Goal: Information Seeking & Learning: Find contact information

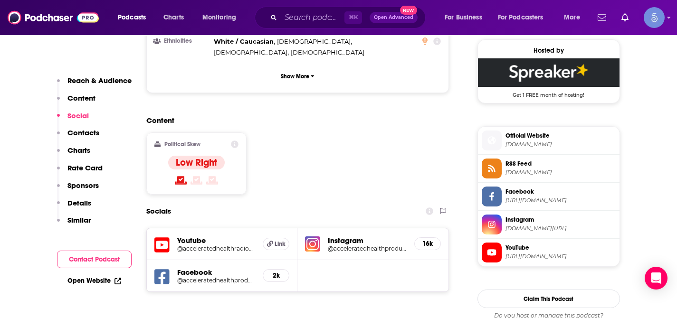
scroll to position [691, 0]
click at [298, 16] on input "Search podcasts, credits, & more..." at bounding box center [313, 17] width 64 height 15
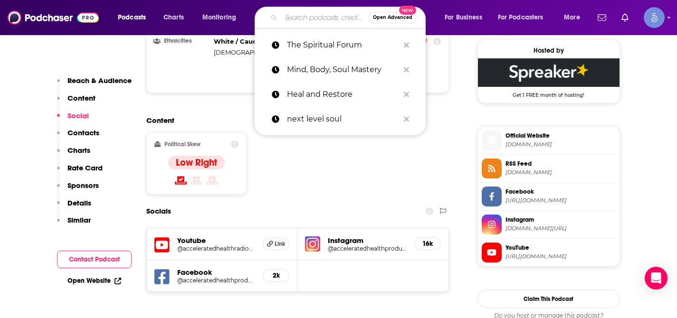
paste input "OTO Journal"
type input "OTO Journal"
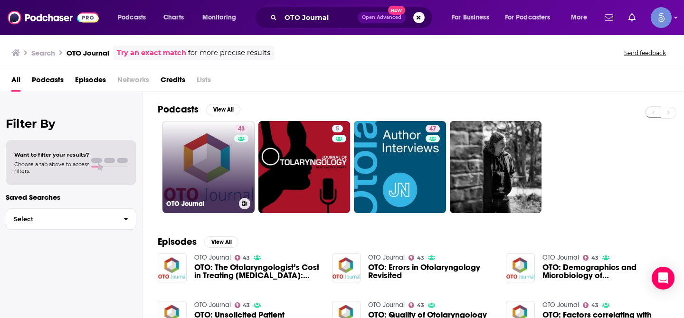
click at [212, 148] on link "43 OTO Journal" at bounding box center [208, 167] width 92 height 92
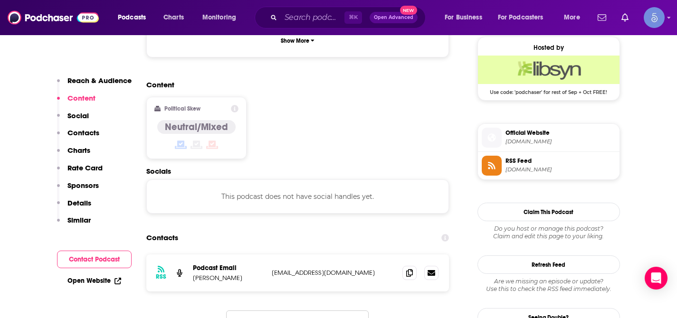
scroll to position [712, 0]
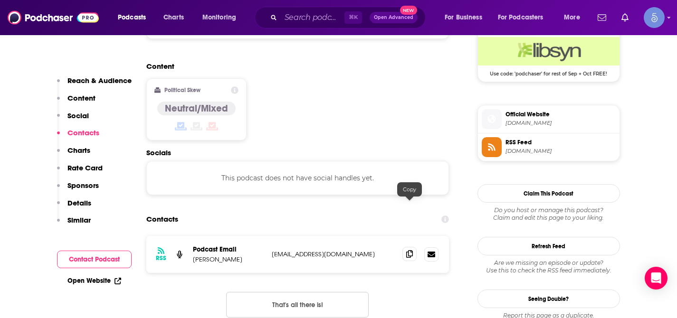
click at [410, 250] on icon at bounding box center [409, 254] width 7 height 8
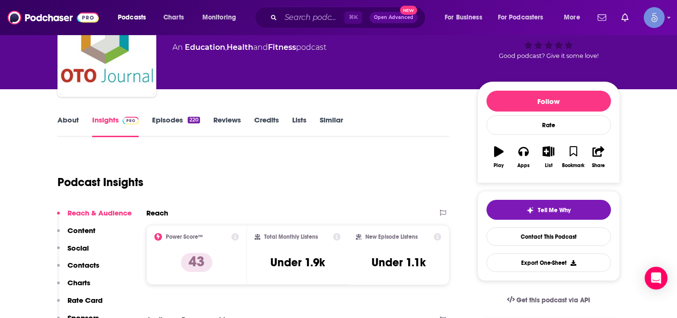
scroll to position [0, 0]
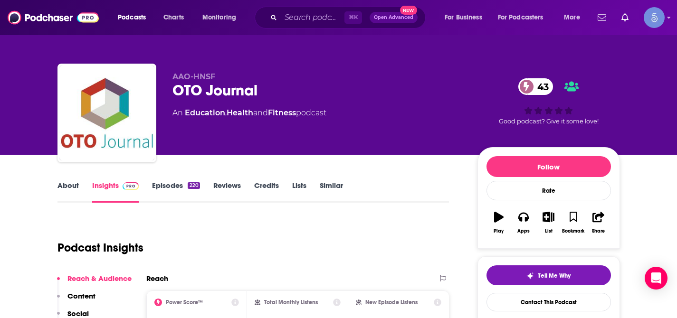
click at [68, 186] on link "About" at bounding box center [67, 192] width 21 height 22
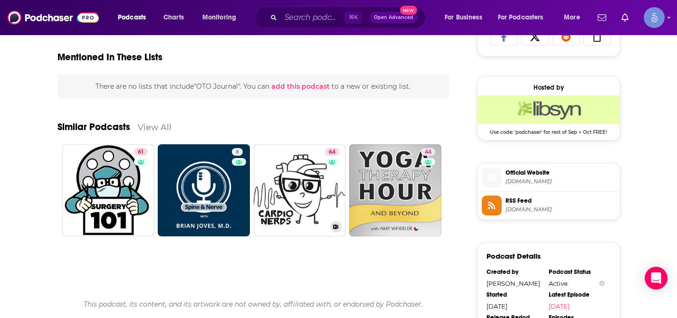
scroll to position [661, 0]
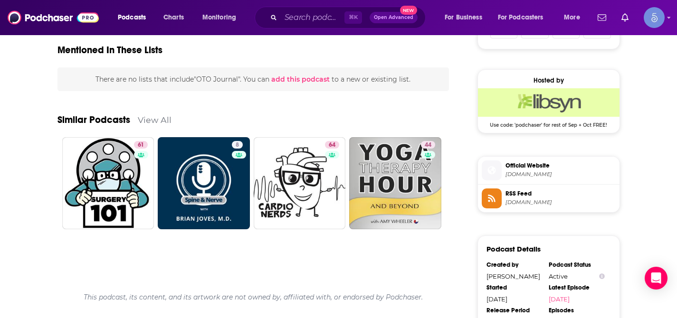
click at [299, 256] on div "The Otolaryngology–Head and Neck Surgery podcast series highlights research pub…" at bounding box center [253, 53] width 392 height 993
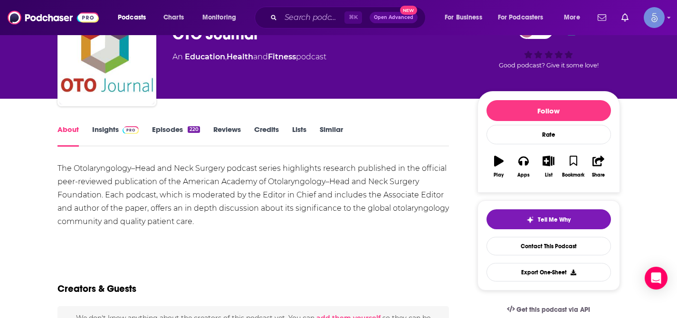
scroll to position [0, 0]
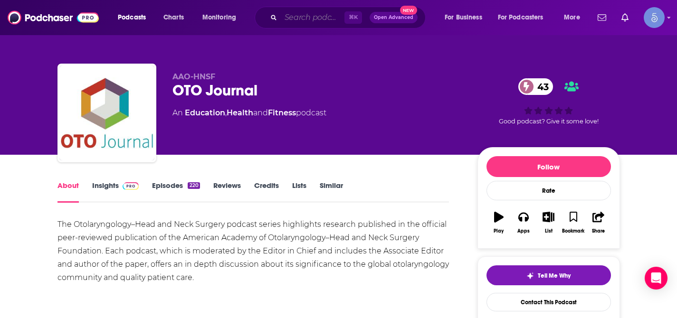
click at [318, 17] on input "Search podcasts, credits, & more..." at bounding box center [313, 17] width 64 height 15
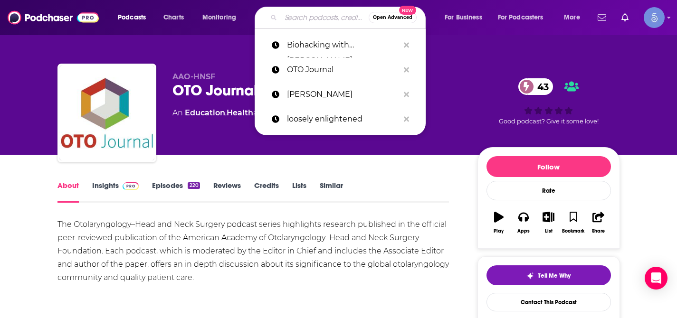
paste input "Voices of Otolaryngology"
type input "Voices of Otolaryngology"
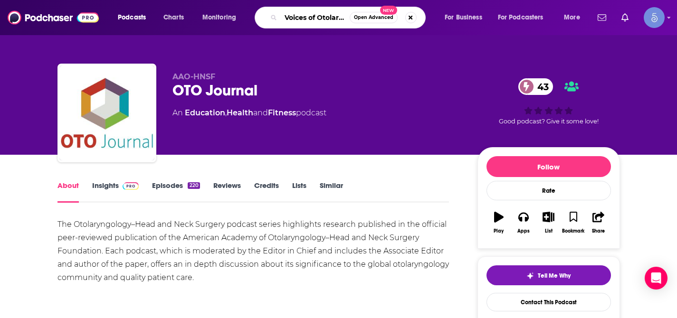
scroll to position [0, 28]
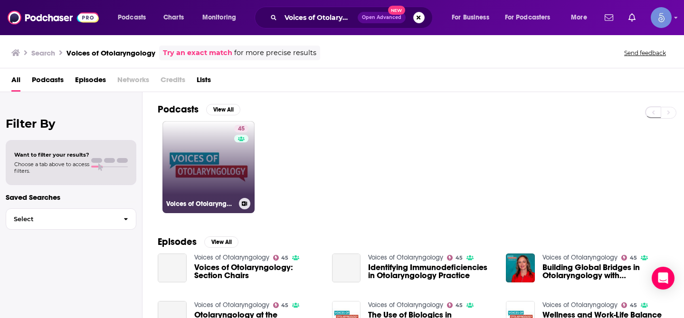
click at [205, 156] on link "45 Voices of Otolaryngology" at bounding box center [208, 167] width 92 height 92
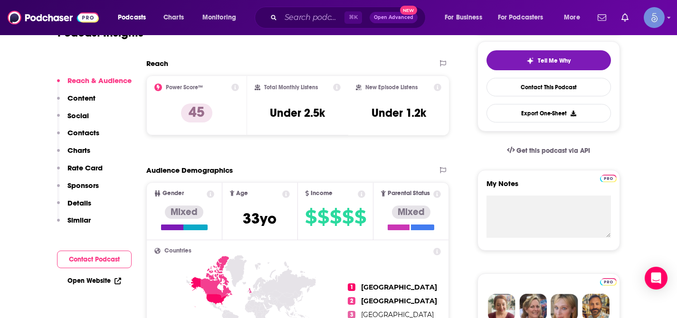
scroll to position [217, 0]
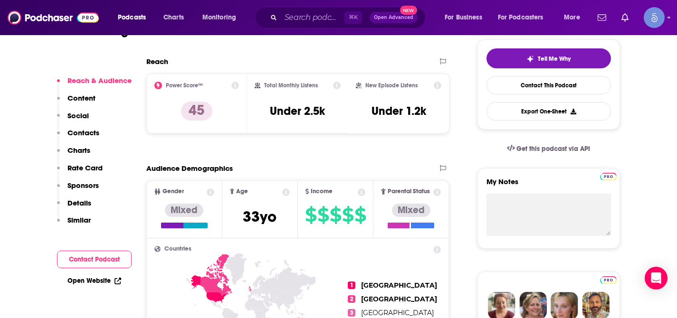
click at [86, 133] on p "Contacts" at bounding box center [83, 132] width 32 height 9
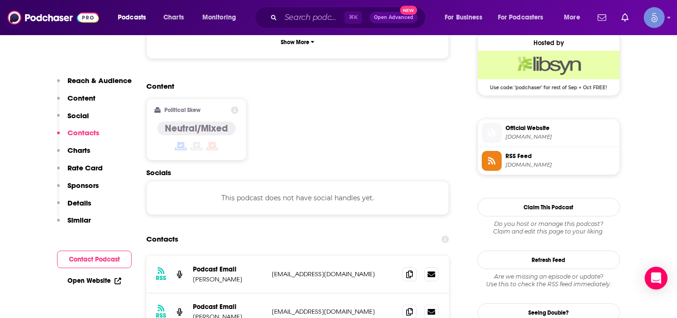
scroll to position [753, 0]
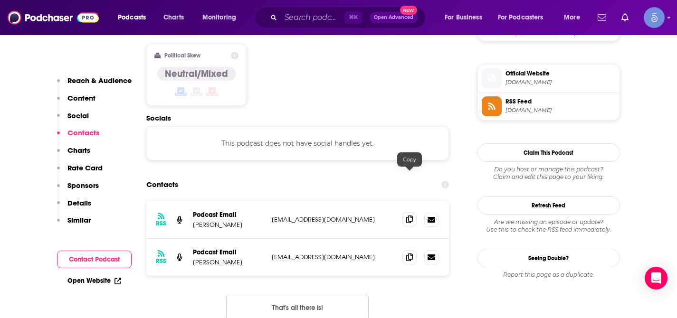
click at [409, 216] on icon at bounding box center [409, 220] width 7 height 8
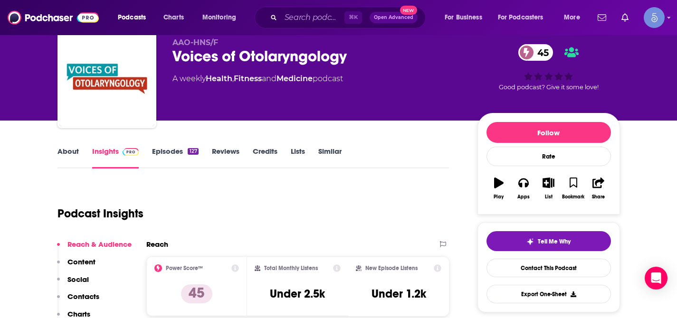
scroll to position [36, 0]
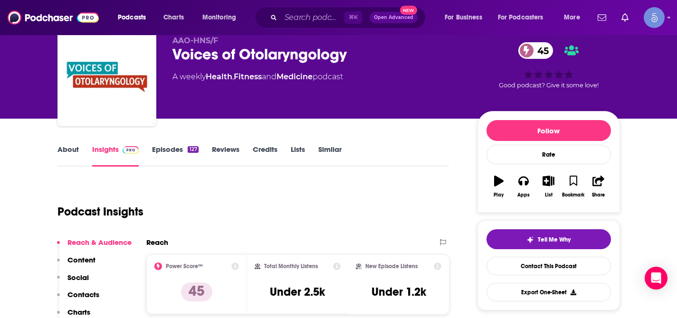
click at [65, 148] on link "About" at bounding box center [67, 156] width 21 height 22
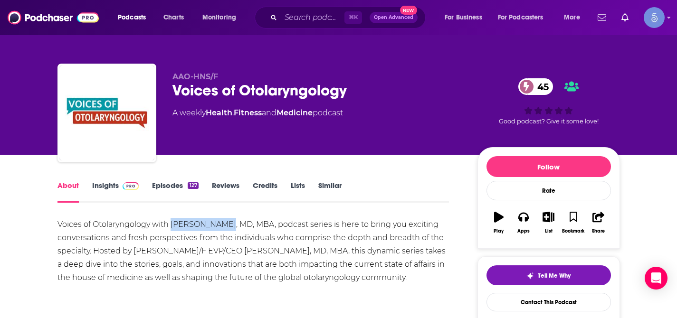
drag, startPoint x: 171, startPoint y: 223, endPoint x: 222, endPoint y: 226, distance: 50.9
click at [222, 226] on div "Voices of Otolaryngology with [PERSON_NAME], MD, MBA, podcast series is here to…" at bounding box center [253, 251] width 392 height 67
copy div "[PERSON_NAME]"
click at [123, 188] on img at bounding box center [131, 186] width 17 height 8
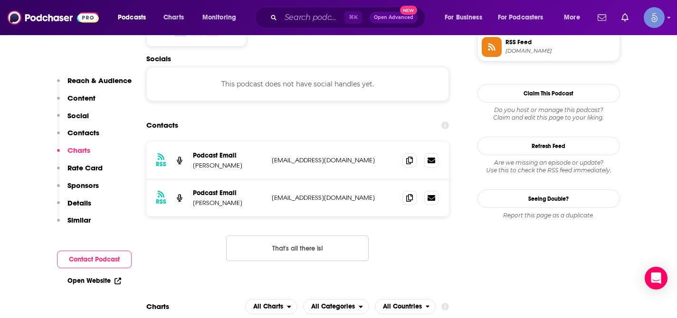
scroll to position [812, 0]
click at [300, 13] on input "Search podcasts, credits, & more..." at bounding box center [313, 17] width 64 height 15
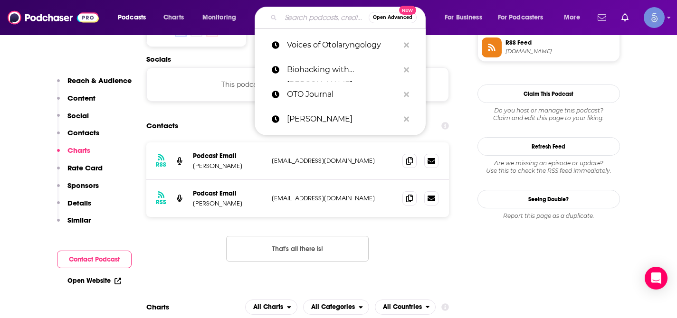
paste input "The Oto Approach"
type input "The Oto Approach"
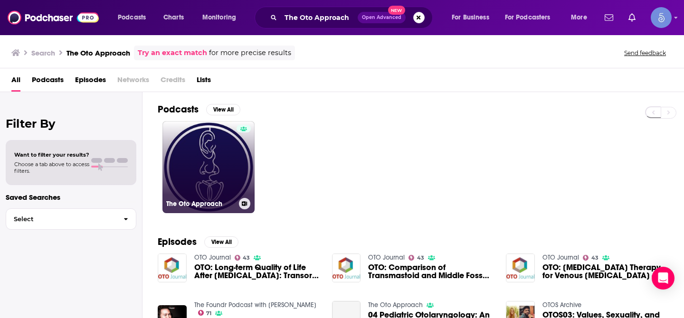
click at [217, 154] on link "The Oto Approach" at bounding box center [208, 167] width 92 height 92
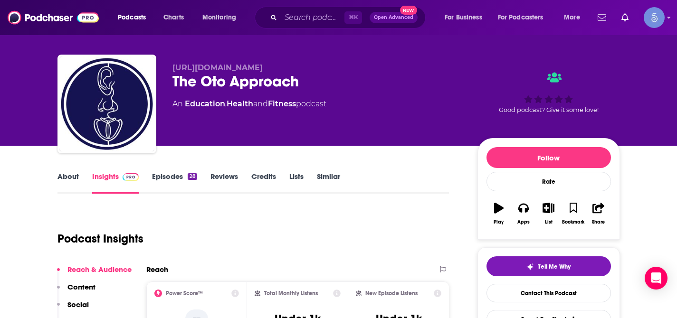
scroll to position [9, 0]
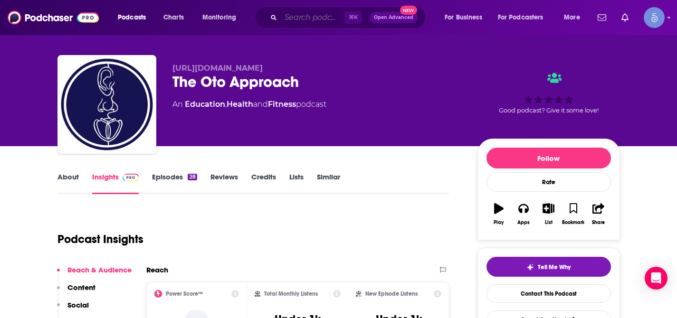
click at [303, 20] on input "Search podcasts, credits, & more..." at bounding box center [313, 17] width 64 height 15
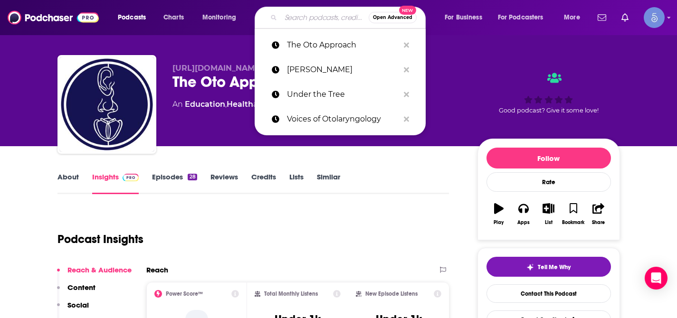
paste input "Headmirror ENT in a Nutshell"
type input "Headmirror ENT in a Nutshell"
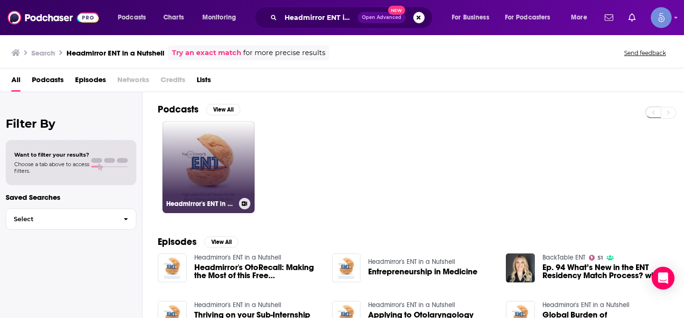
click at [218, 168] on link "Headmirror's ENT in a Nutshell" at bounding box center [208, 167] width 92 height 92
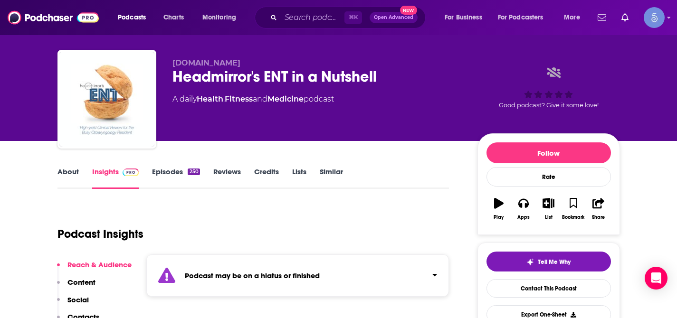
scroll to position [11, 0]
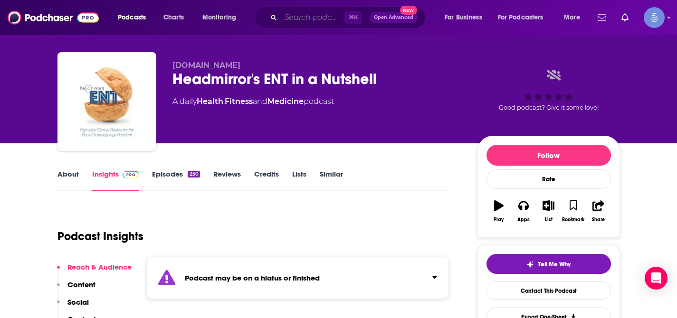
click at [300, 14] on input "Search podcasts, credits, & more..." at bounding box center [313, 17] width 64 height 15
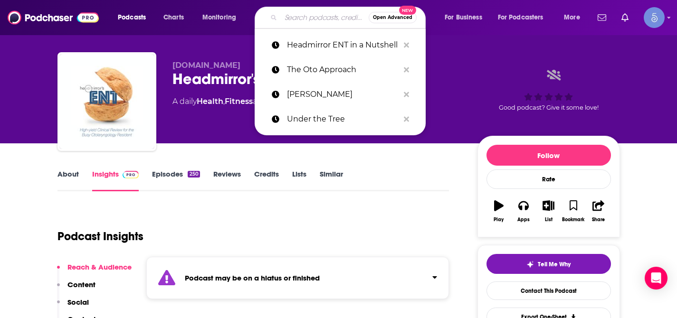
paste input "Otomentor"
type input "Otomentor"
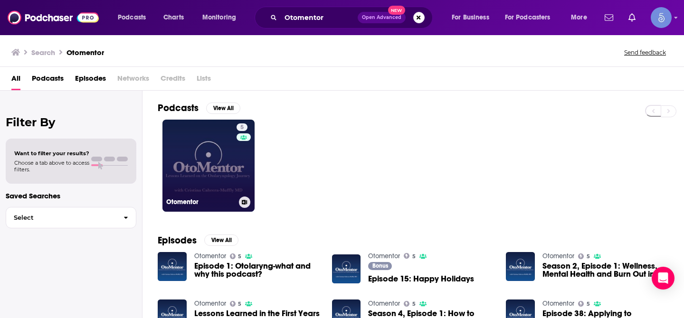
click at [192, 167] on link "5 Otomentor" at bounding box center [208, 166] width 92 height 92
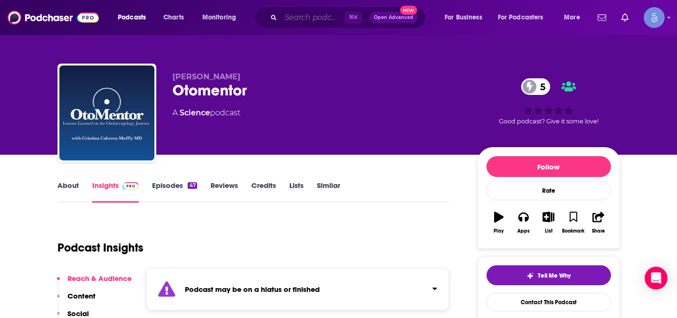
click at [315, 19] on input "Search podcasts, credits, & more..." at bounding box center [313, 17] width 64 height 15
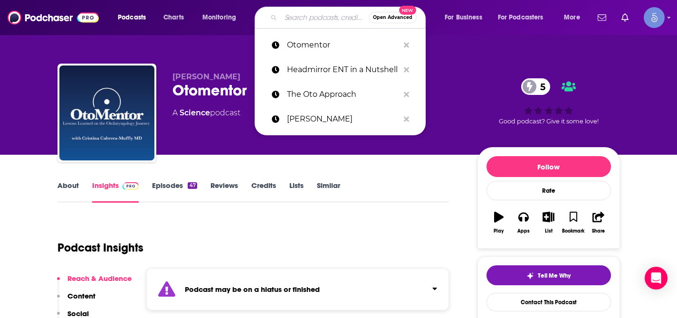
paste input "Living In The Solution with [PERSON_NAME]"
type input "Living In The Solution with [PERSON_NAME]"
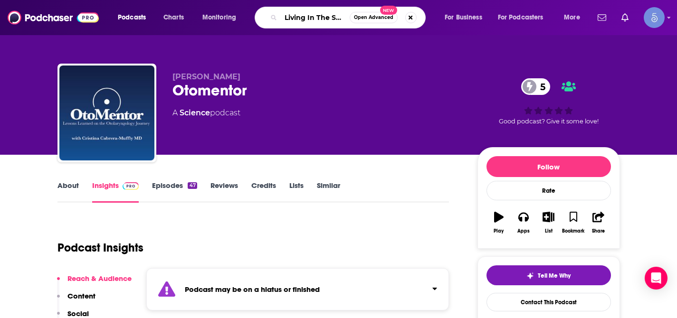
scroll to position [0, 95]
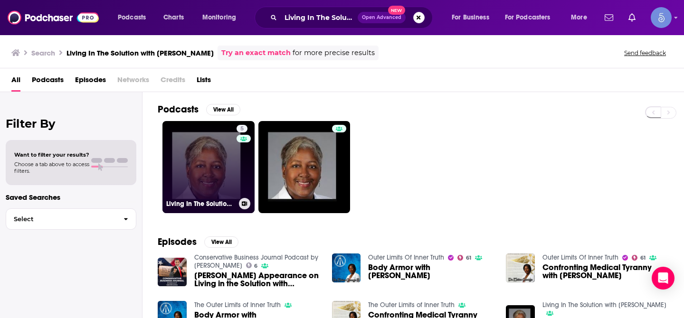
click at [197, 174] on link "5 Living In The Solution with [PERSON_NAME]" at bounding box center [208, 167] width 92 height 92
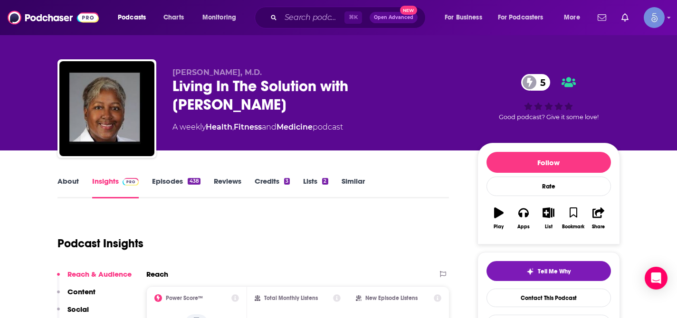
scroll to position [49, 0]
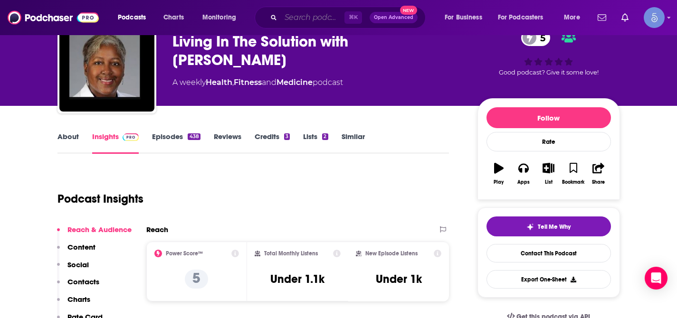
click at [318, 17] on input "Search podcasts, credits, & more..." at bounding box center [313, 17] width 64 height 15
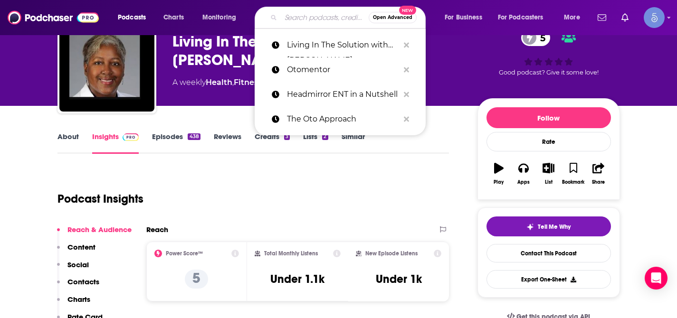
paste input "Dr. [PERSON_NAME] Reports"
type input "Dr. [PERSON_NAME] Reports"
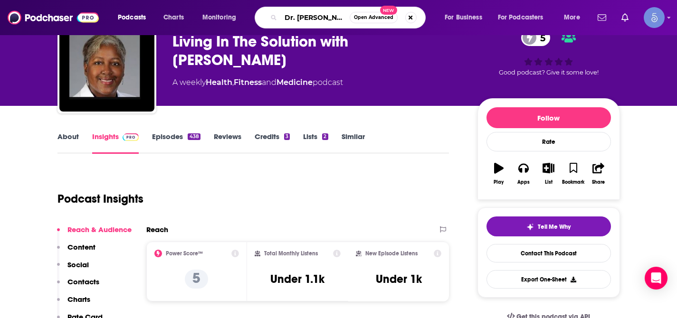
scroll to position [0, 31]
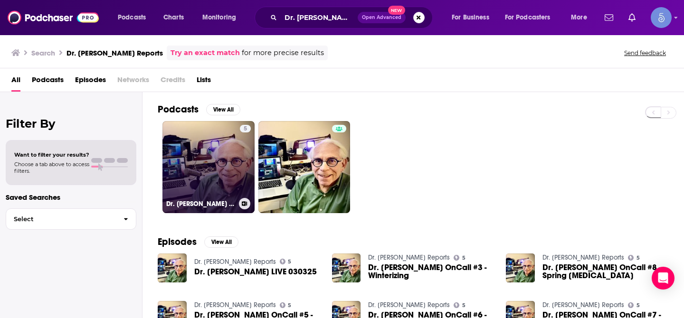
click at [228, 147] on link "5 Dr. [PERSON_NAME] Reports" at bounding box center [208, 167] width 92 height 92
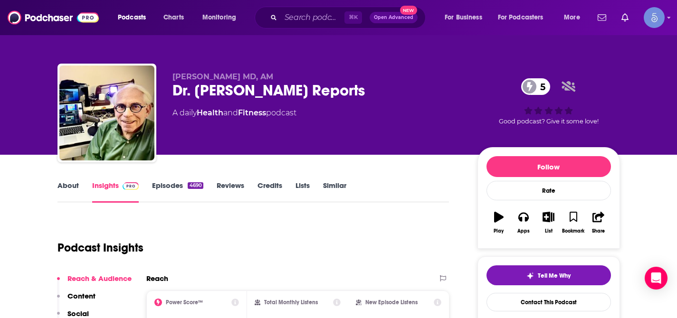
scroll to position [41, 0]
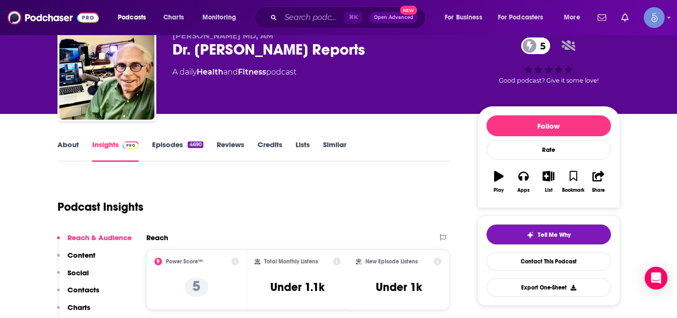
click at [77, 146] on link "About" at bounding box center [67, 151] width 21 height 22
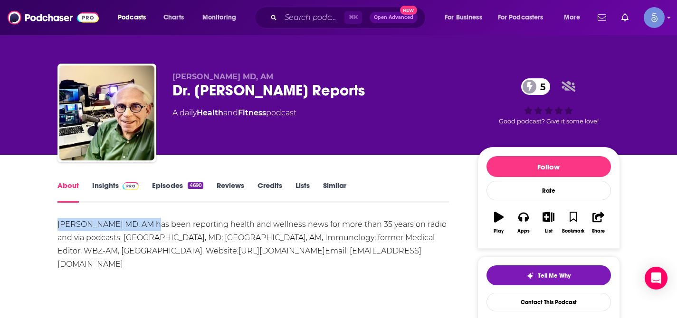
drag, startPoint x: 55, startPoint y: 223, endPoint x: 152, endPoint y: 225, distance: 97.9
copy div "[PERSON_NAME] MD, AM"
click at [288, 23] on input "Search podcasts, credits, & more..." at bounding box center [313, 17] width 64 height 15
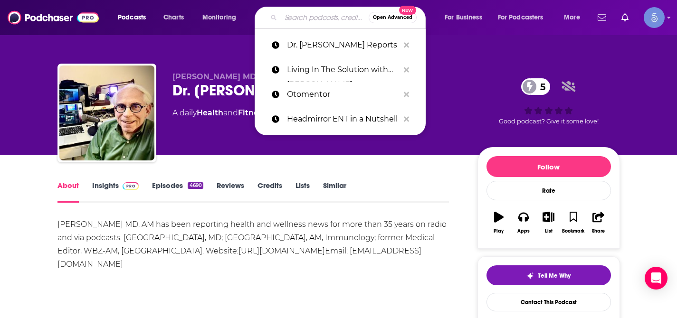
paste input "Otolaryngologic Clinics"
type input "Otolaryngologic Clinics"
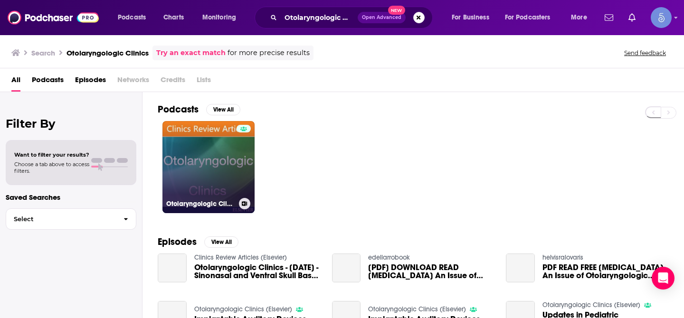
click at [219, 164] on link "Otolaryngologic Clinics (Elsevier)" at bounding box center [208, 167] width 92 height 92
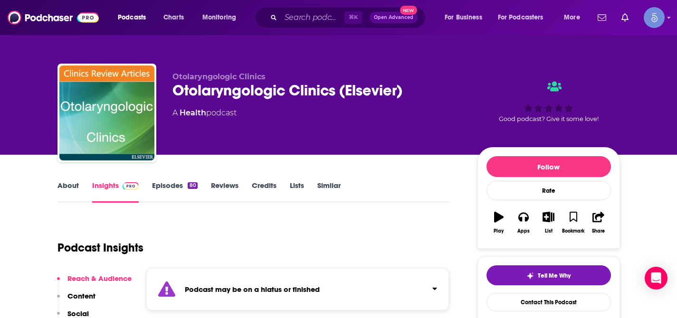
click at [436, 289] on icon "Click to expand status details" at bounding box center [434, 289] width 5 height 8
click at [311, 19] on input "Search podcasts, credits, & more..." at bounding box center [313, 17] width 64 height 15
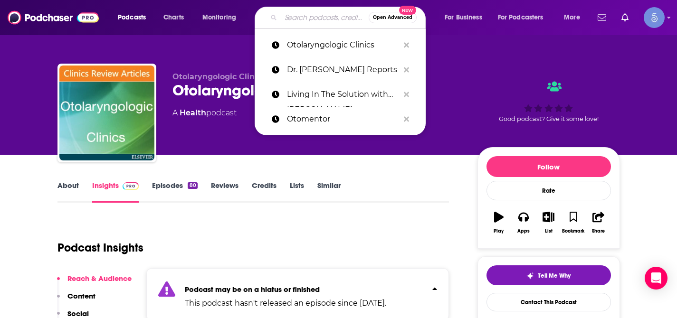
paste input "OTO Journal"
type input "OTO Journal"
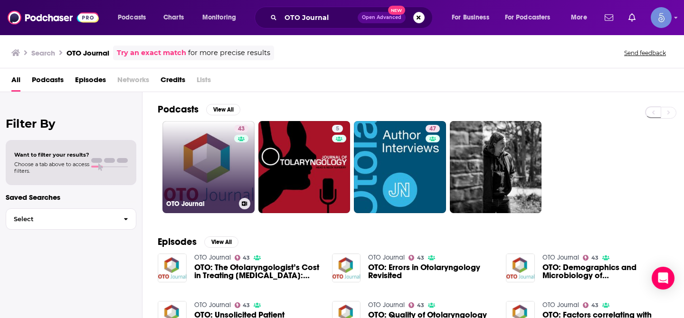
click at [218, 153] on link "43 OTO Journal" at bounding box center [208, 167] width 92 height 92
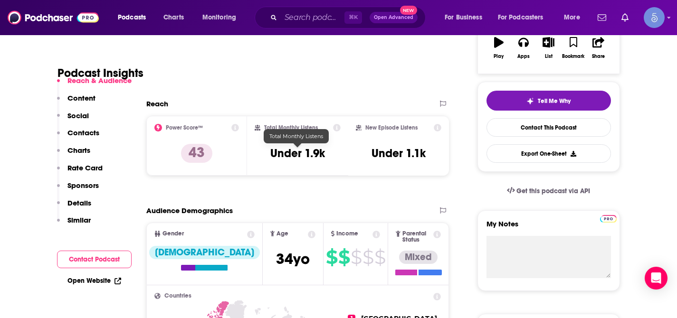
scroll to position [185, 0]
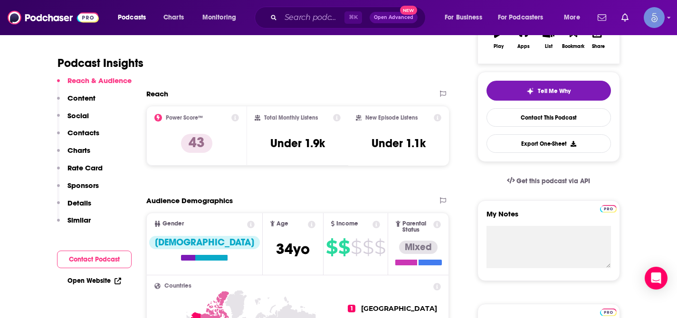
click at [87, 134] on p "Contacts" at bounding box center [83, 132] width 32 height 9
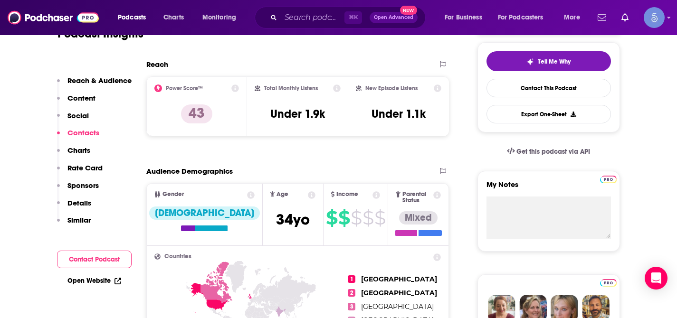
scroll to position [0, 0]
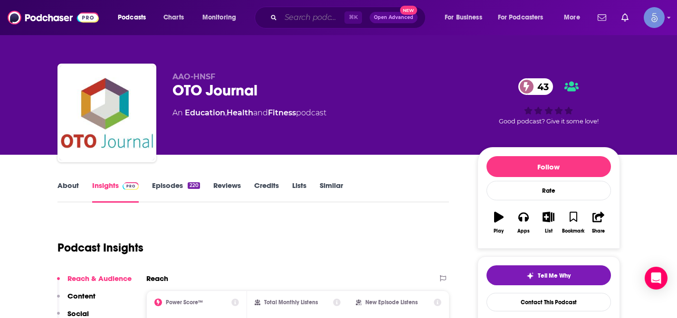
click at [312, 19] on input "Search podcasts, credits, & more..." at bounding box center [313, 17] width 64 height 15
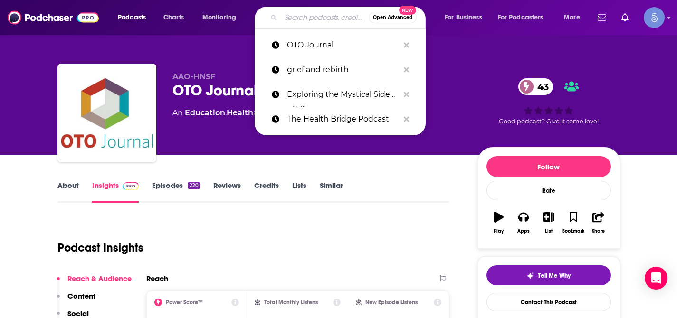
paste input "ENT to the People" podcast."
type input "ENT to the People" podcast."
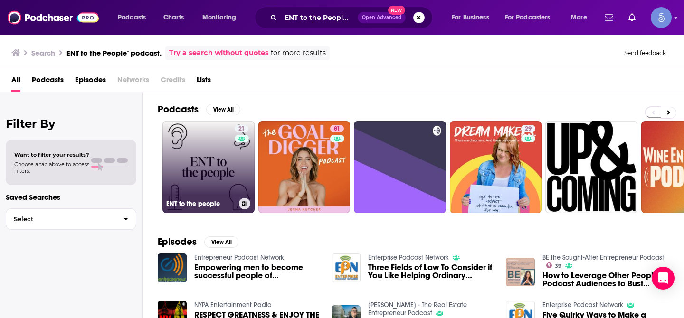
click at [206, 145] on link "21 ENT to the people" at bounding box center [208, 167] width 92 height 92
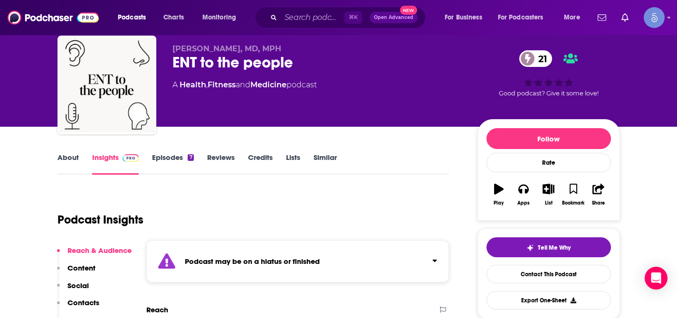
scroll to position [30, 0]
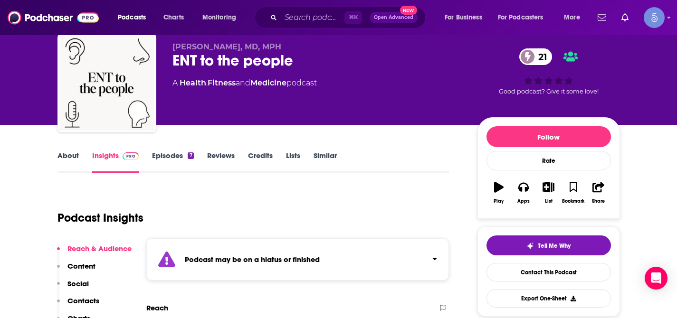
click at [436, 258] on icon "Click to expand status details" at bounding box center [435, 259] width 4 height 2
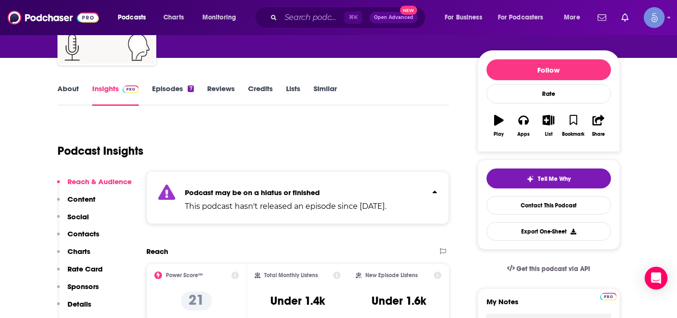
scroll to position [99, 0]
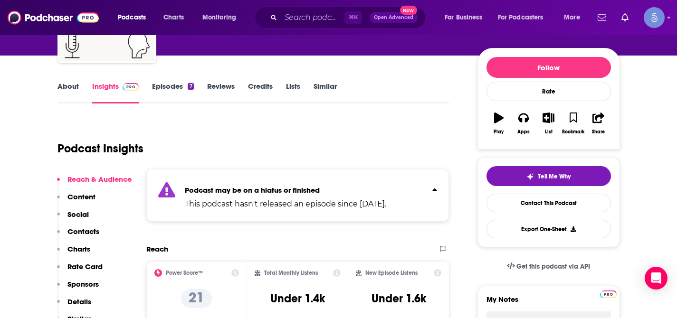
click at [92, 232] on p "Contacts" at bounding box center [83, 231] width 32 height 9
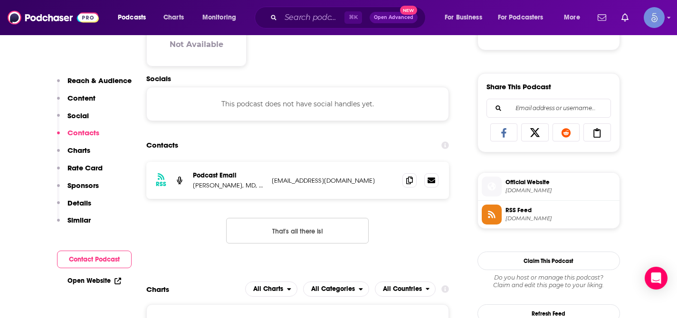
scroll to position [562, 0]
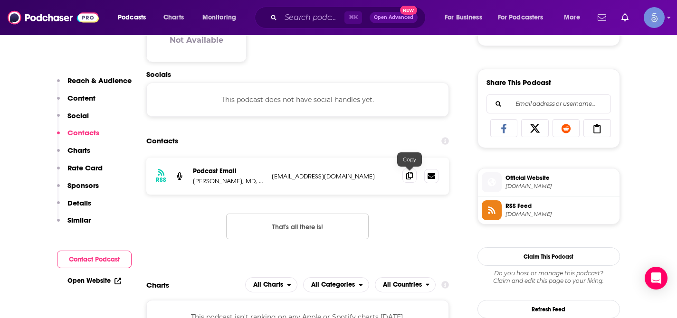
click at [407, 176] on icon at bounding box center [409, 176] width 7 height 8
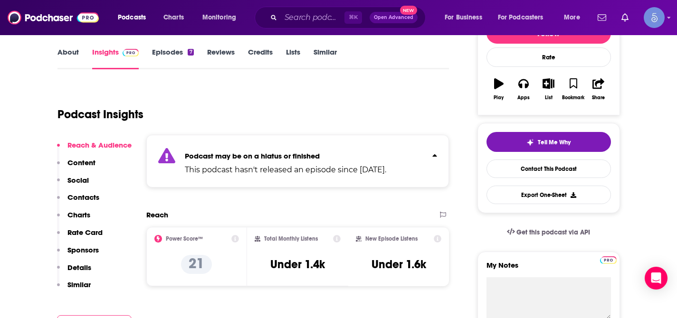
scroll to position [0, 0]
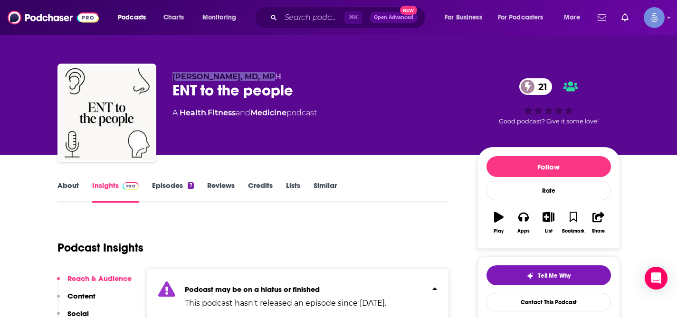
drag, startPoint x: 172, startPoint y: 80, endPoint x: 267, endPoint y: 79, distance: 94.5
click at [267, 79] on p "[PERSON_NAME], MD, MPH" at bounding box center [317, 76] width 290 height 9
copy span "[PERSON_NAME], MD, MPH"
click at [61, 184] on link "About" at bounding box center [67, 192] width 21 height 22
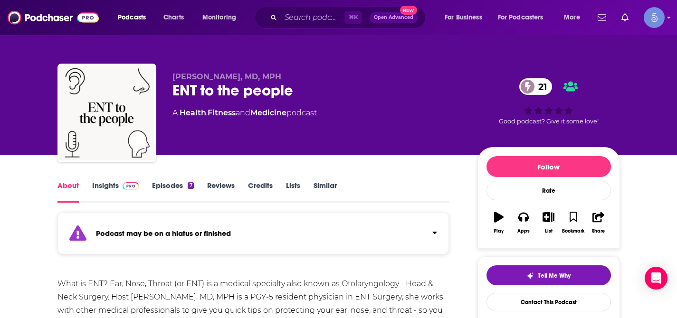
click at [123, 186] on img at bounding box center [131, 186] width 17 height 8
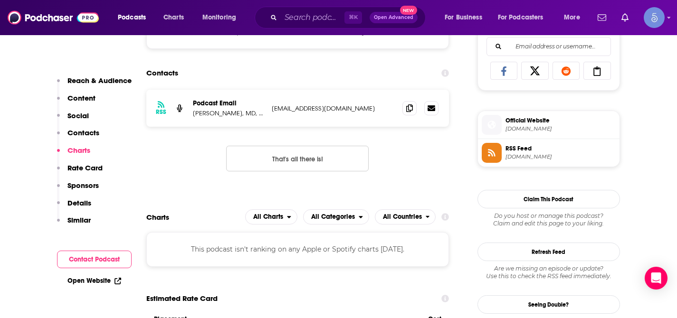
scroll to position [603, 0]
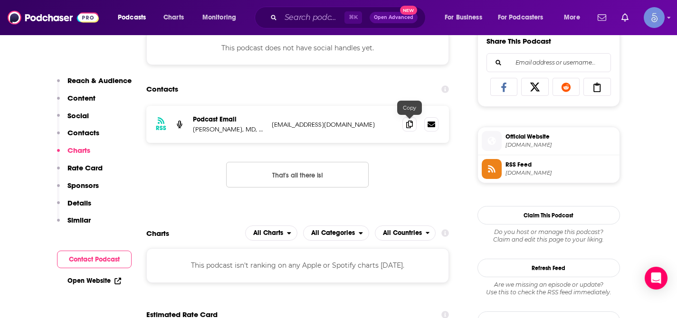
click at [419, 123] on div at bounding box center [420, 124] width 36 height 14
click at [409, 125] on icon at bounding box center [409, 124] width 7 height 8
click at [312, 20] on input "Search podcasts, credits, & more..." at bounding box center [313, 17] width 64 height 15
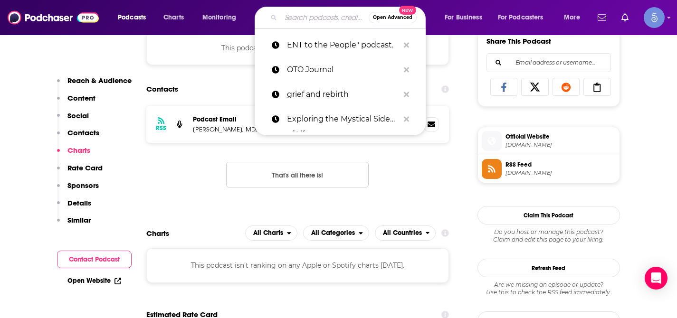
paste input "BackTable ENT"
type input "BackTable ENT"
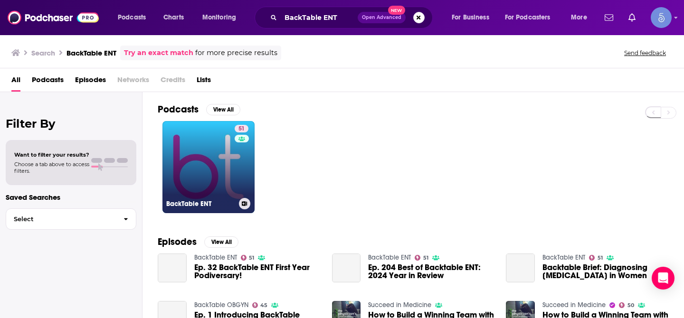
click at [214, 144] on link "51 BackTable ENT" at bounding box center [208, 167] width 92 height 92
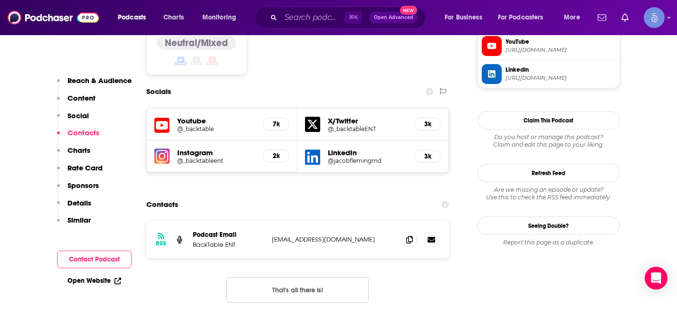
scroll to position [809, 0]
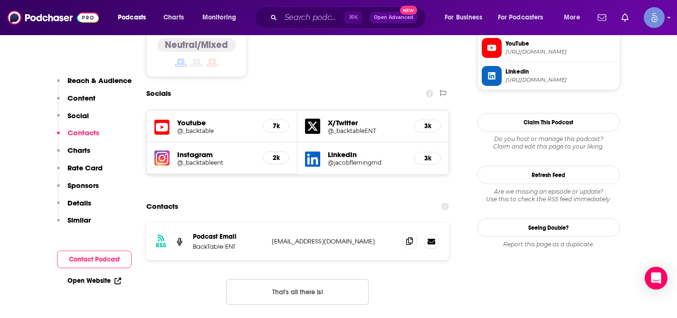
click at [412, 238] on icon at bounding box center [409, 242] width 7 height 8
click at [406, 238] on icon at bounding box center [409, 242] width 7 height 8
click at [311, 26] on div "⌘ K Open Advanced New" at bounding box center [340, 18] width 171 height 22
click at [313, 18] on input "Search podcasts, credits, & more..." at bounding box center [313, 17] width 64 height 15
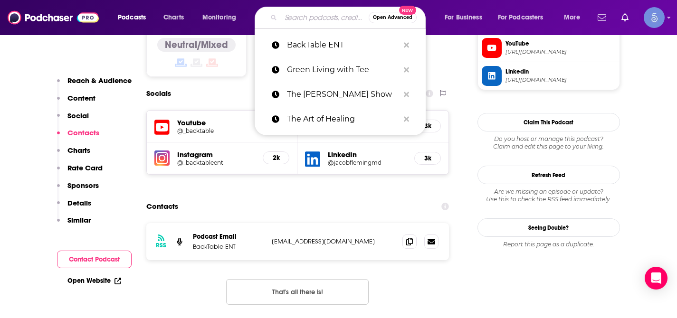
paste input "Rx:Fierce Podcast Series"
type input "Rx:Fierce Podcast Series"
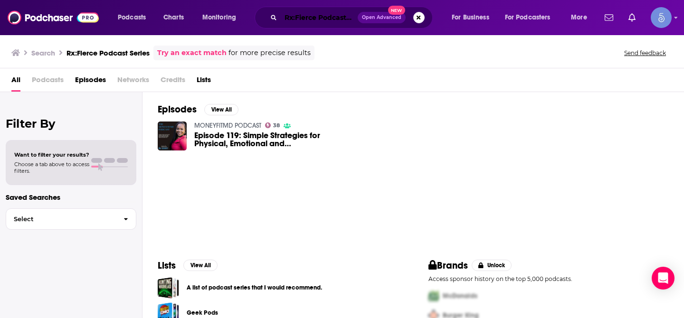
click at [335, 19] on input "Rx:Fierce Podcast Series" at bounding box center [319, 17] width 77 height 15
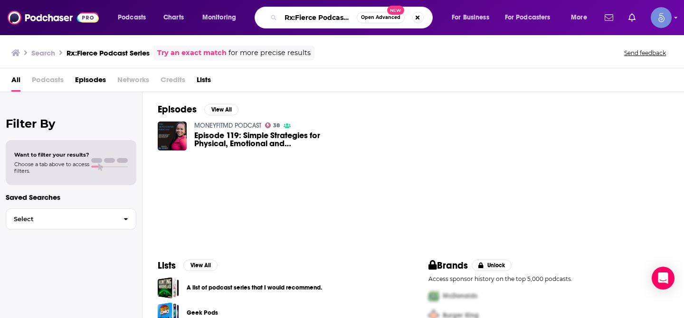
scroll to position [0, 17]
drag, startPoint x: 348, startPoint y: 18, endPoint x: 391, endPoint y: 17, distance: 43.7
click at [391, 17] on div "Rx:Fierce Podcast Series Open Advanced New" at bounding box center [344, 18] width 178 height 22
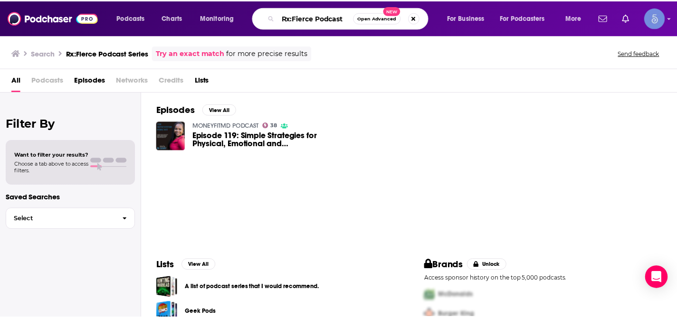
scroll to position [0, 0]
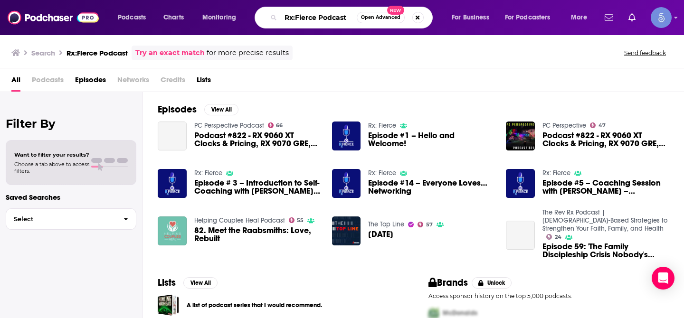
drag, startPoint x: 320, startPoint y: 20, endPoint x: 365, endPoint y: 19, distance: 45.6
click at [362, 20] on div "Rx:Fierce Podcast Open Advanced New" at bounding box center [344, 18] width 178 height 22
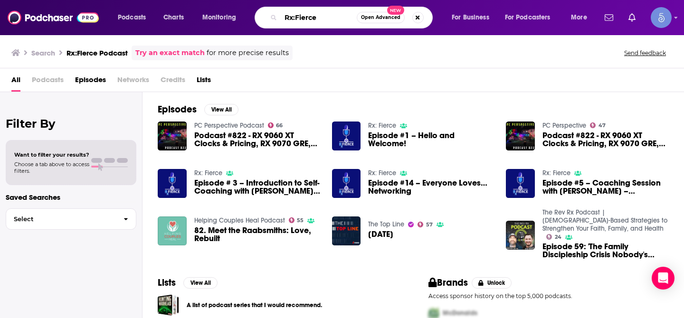
type input "Rx:Fierce"
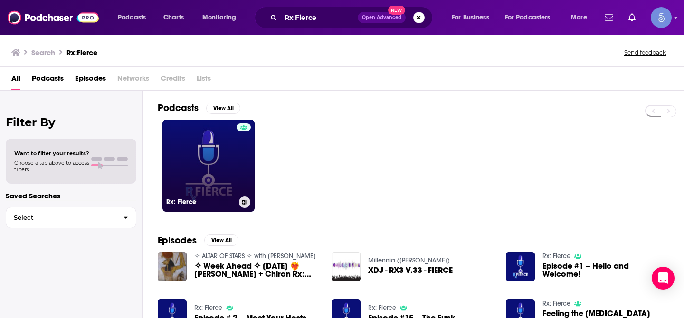
click at [189, 155] on link "Rx: Fierce" at bounding box center [208, 166] width 92 height 92
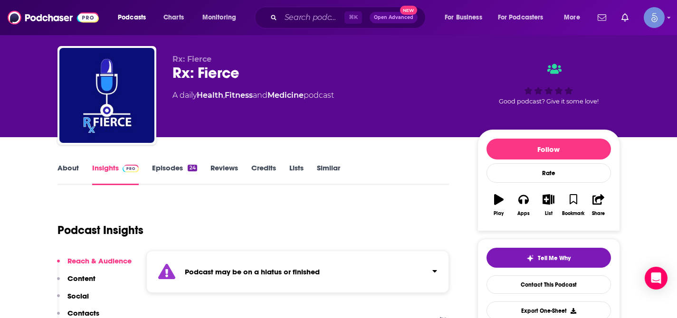
scroll to position [103, 0]
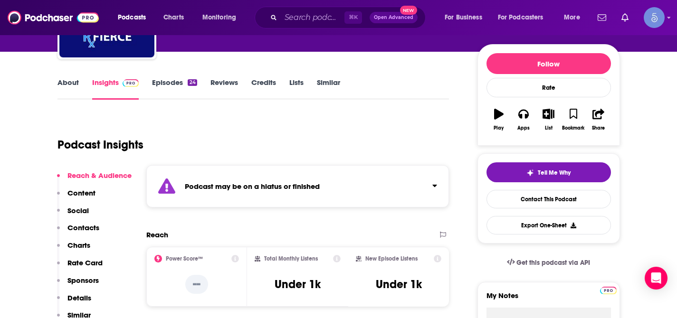
click at [433, 186] on icon "Click to expand status details" at bounding box center [435, 186] width 4 height 2
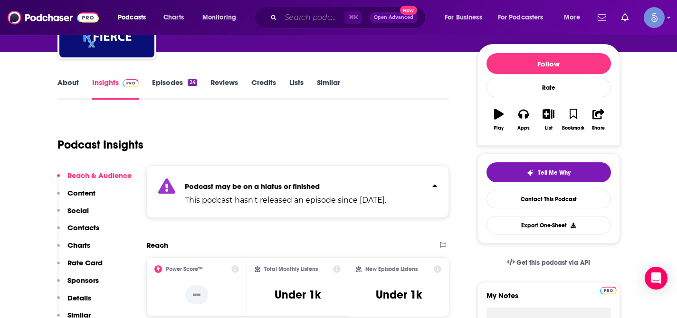
click at [301, 19] on input "Search podcasts, credits, & more..." at bounding box center [313, 17] width 64 height 15
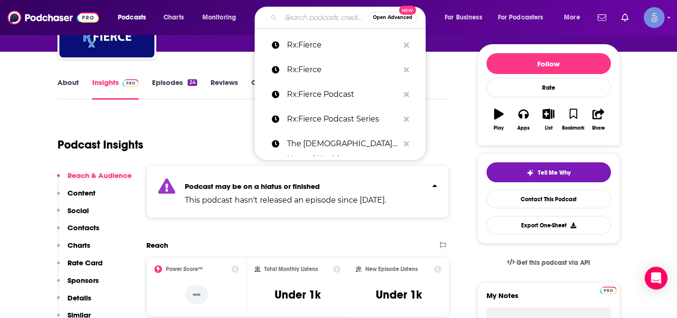
paste input "Otomentor"
type input "Otomentor"
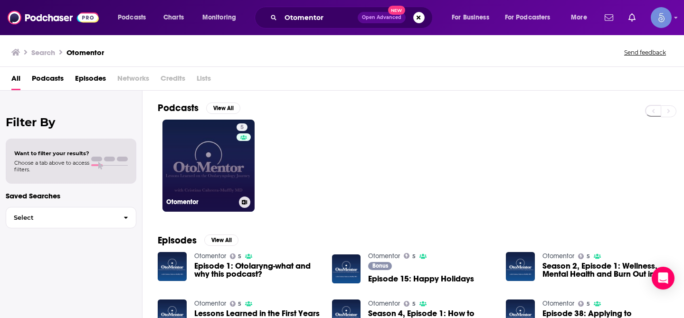
click at [205, 160] on link "5 Otomentor" at bounding box center [208, 166] width 92 height 92
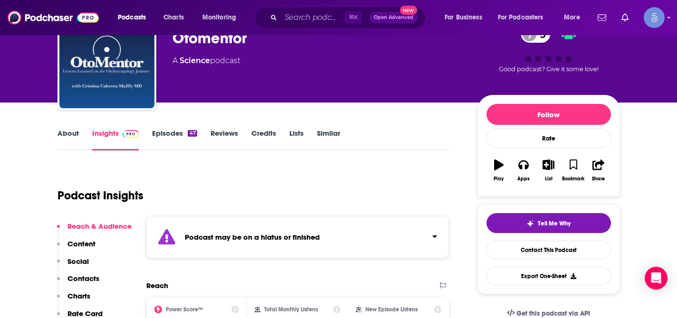
scroll to position [77, 0]
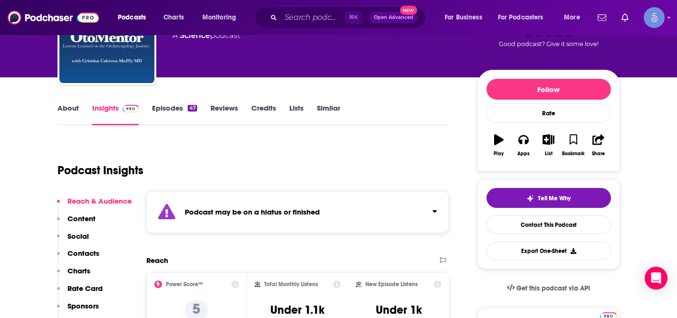
click at [436, 212] on icon "Click to expand status details" at bounding box center [434, 212] width 5 height 8
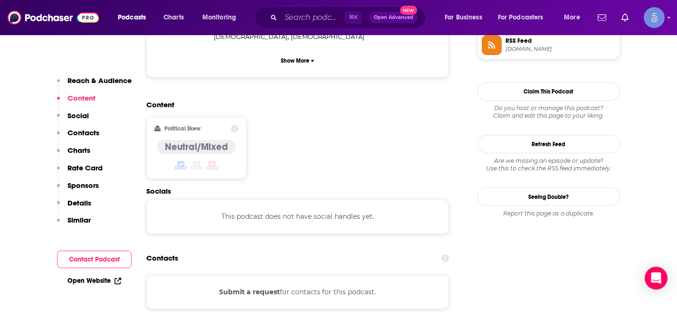
scroll to position [761, 0]
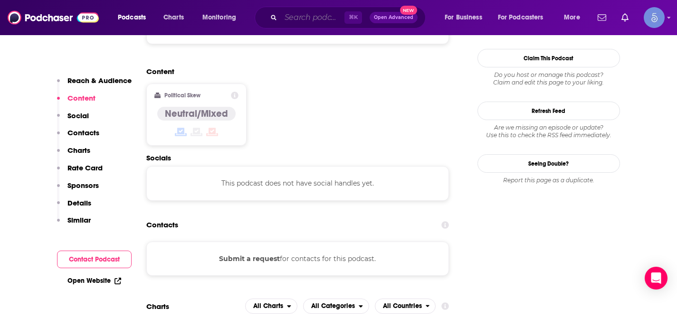
click at [322, 16] on input "Search podcasts, credits, & more..." at bounding box center [313, 17] width 64 height 15
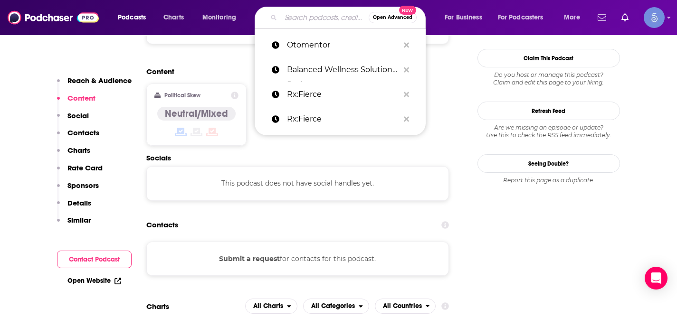
paste input "[PERSON_NAME][MEDICAL_DATA]"
type input "[PERSON_NAME][MEDICAL_DATA]"
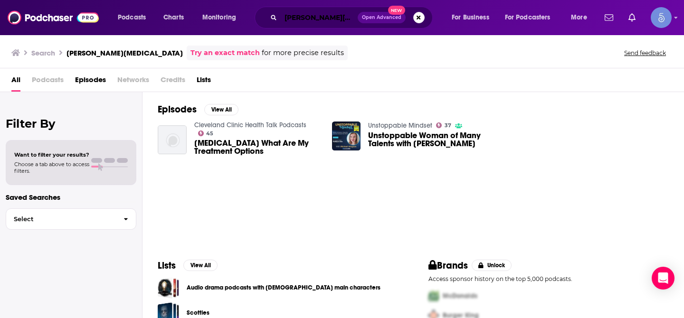
click at [311, 18] on input "[PERSON_NAME][MEDICAL_DATA]" at bounding box center [319, 17] width 77 height 15
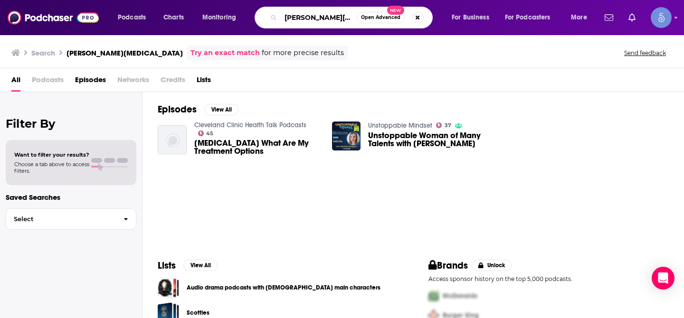
click at [311, 18] on input "[PERSON_NAME][MEDICAL_DATA]" at bounding box center [319, 17] width 76 height 15
paste input "Head and Neck Innovations"
type input "Head and Neck Innovations"
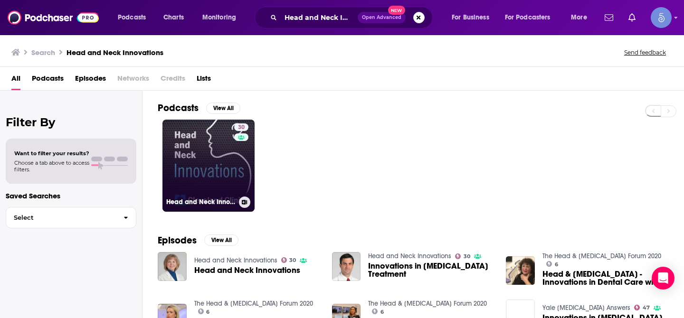
click at [209, 144] on link "30 Head and Neck Innovations" at bounding box center [208, 166] width 92 height 92
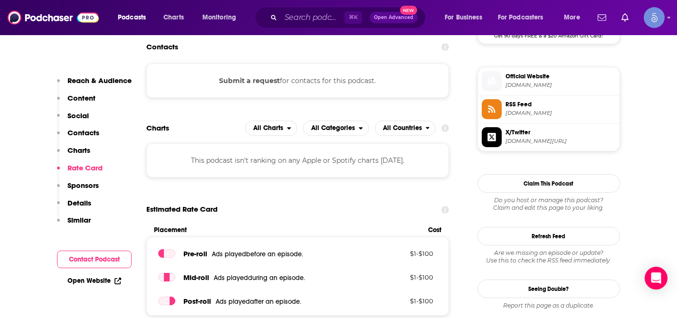
scroll to position [785, 0]
